Goal: Navigation & Orientation: Find specific page/section

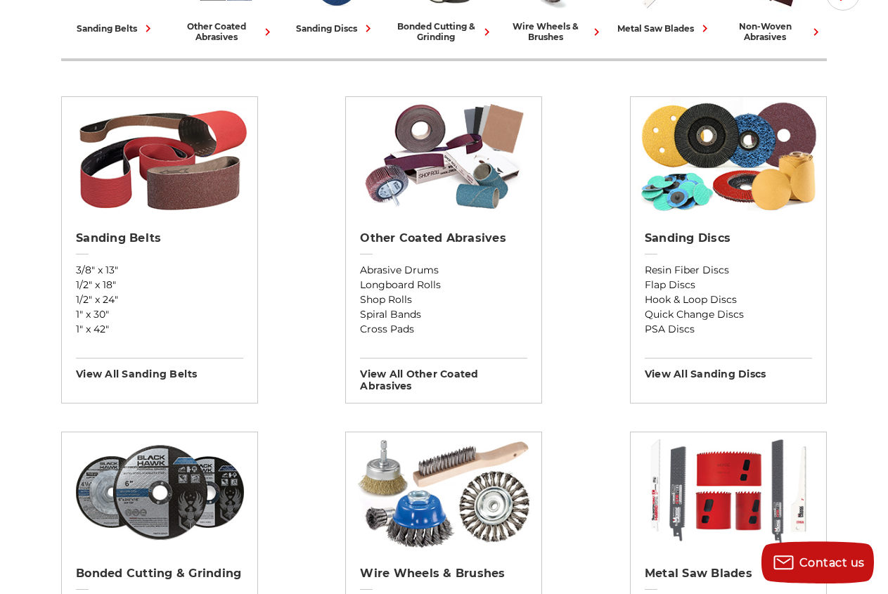
scroll to position [430, 0]
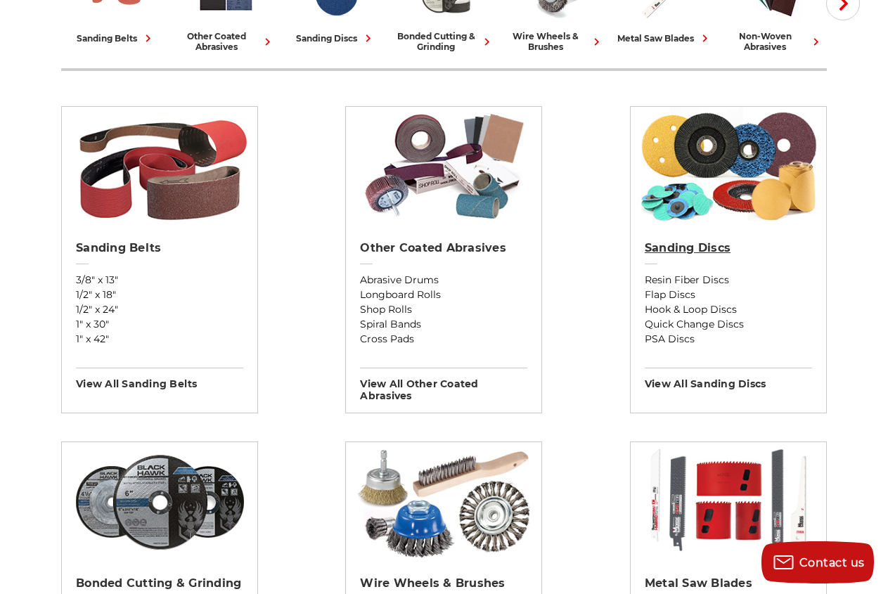
click at [722, 245] on h2 "Sanding Discs" at bounding box center [728, 248] width 167 height 14
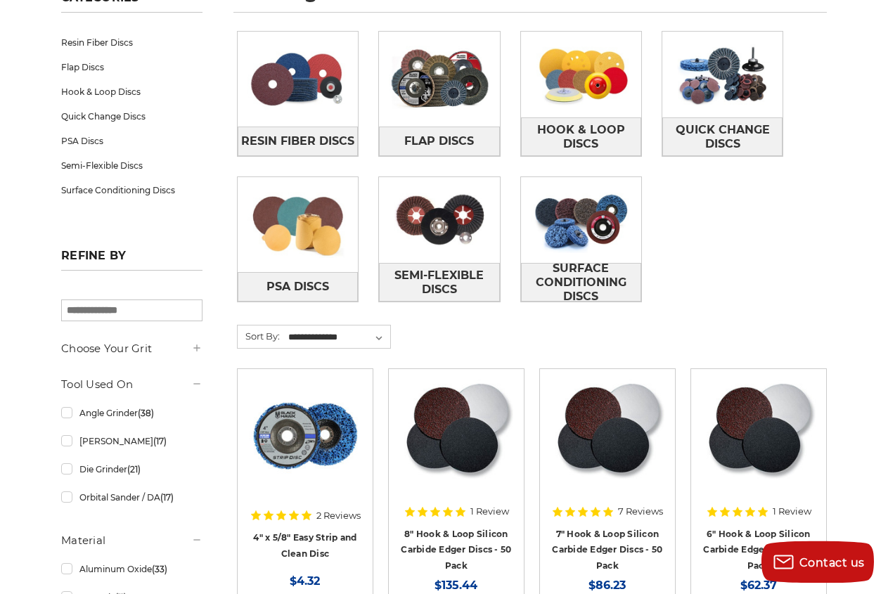
scroll to position [215, 0]
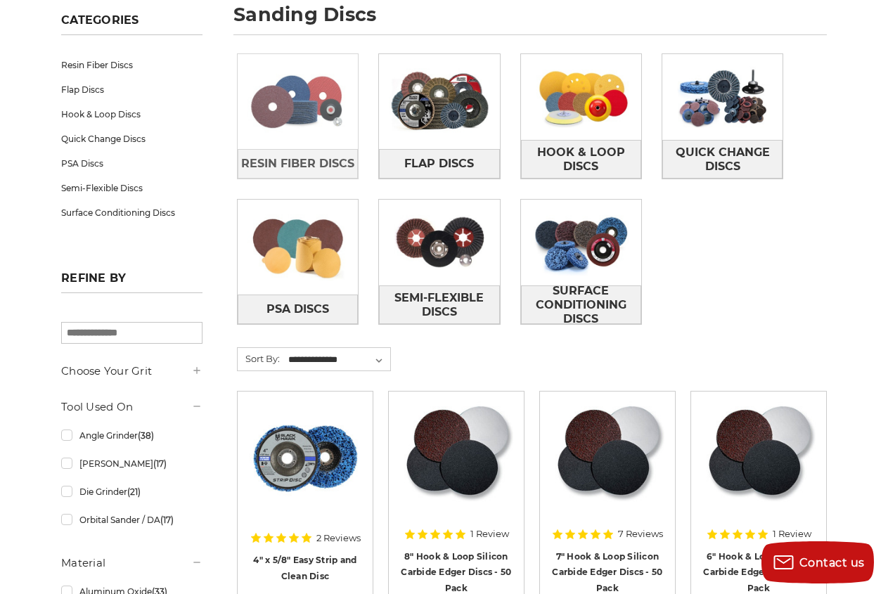
click at [302, 109] on img at bounding box center [298, 101] width 120 height 86
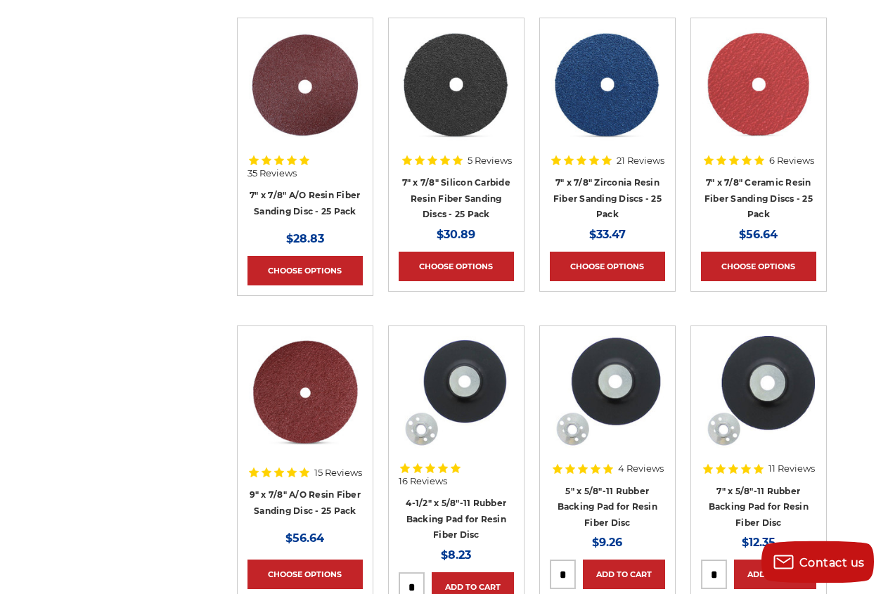
scroll to position [933, 0]
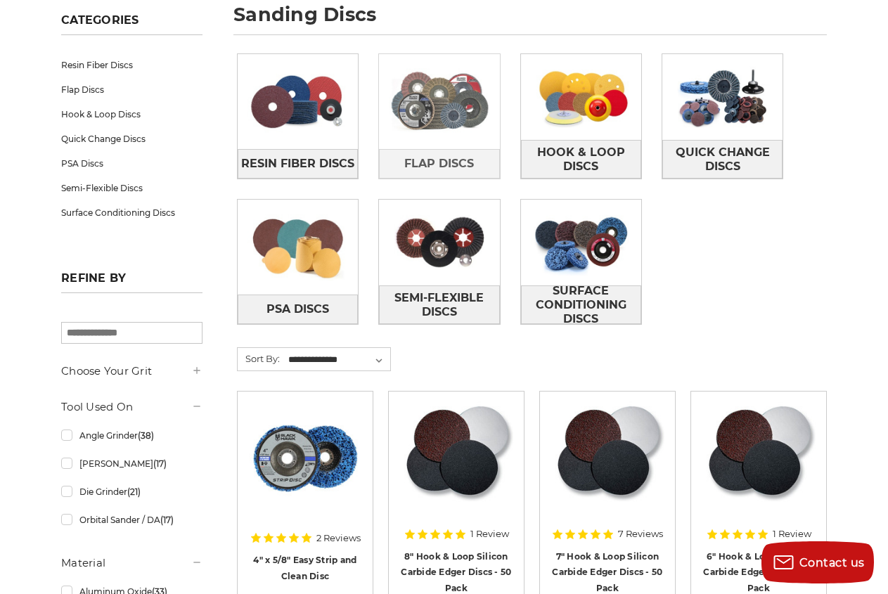
click at [437, 122] on img at bounding box center [439, 101] width 120 height 86
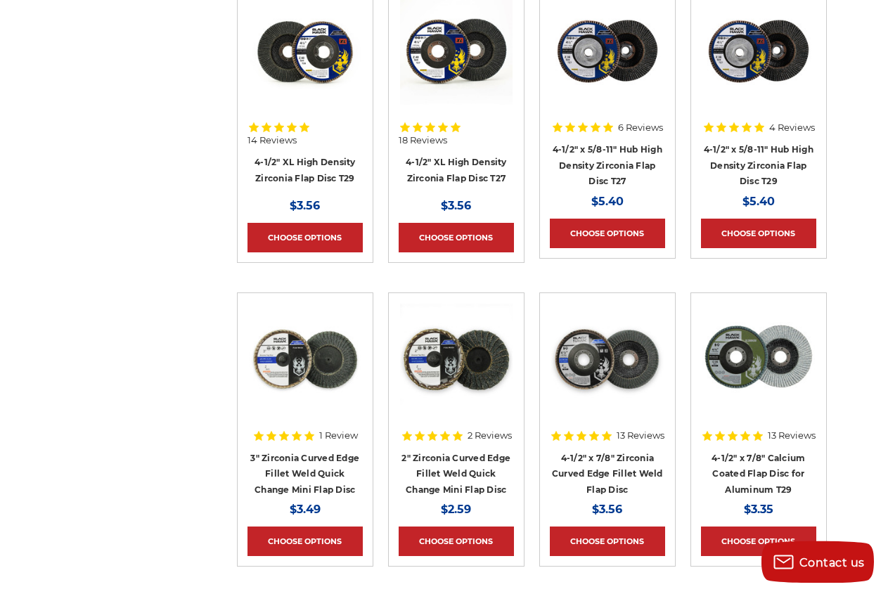
scroll to position [1148, 0]
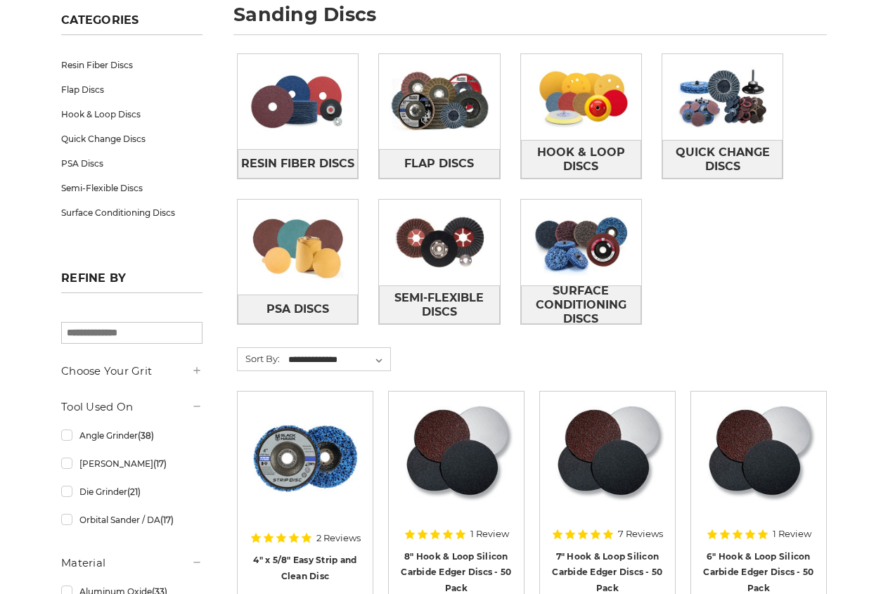
scroll to position [215, 0]
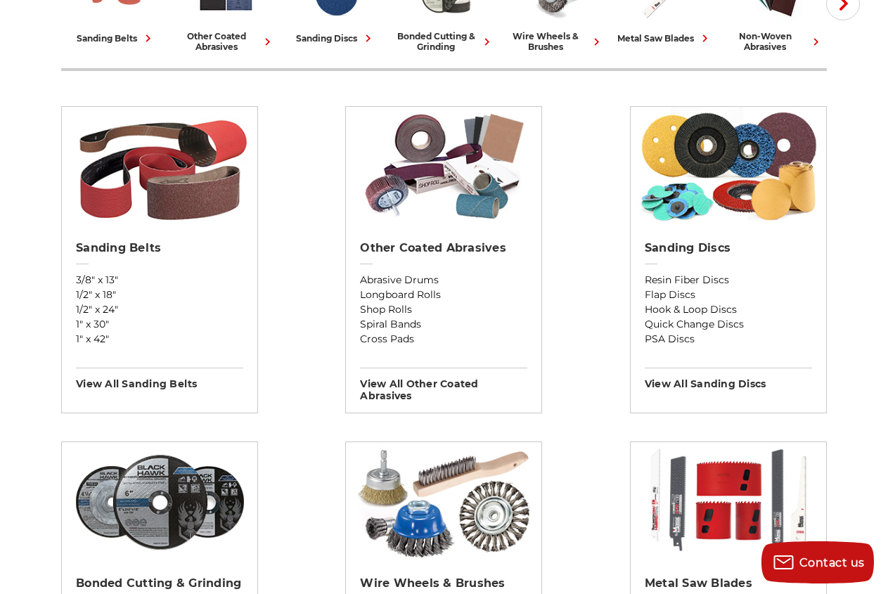
scroll to position [430, 0]
